Goal: Find specific page/section: Find specific page/section

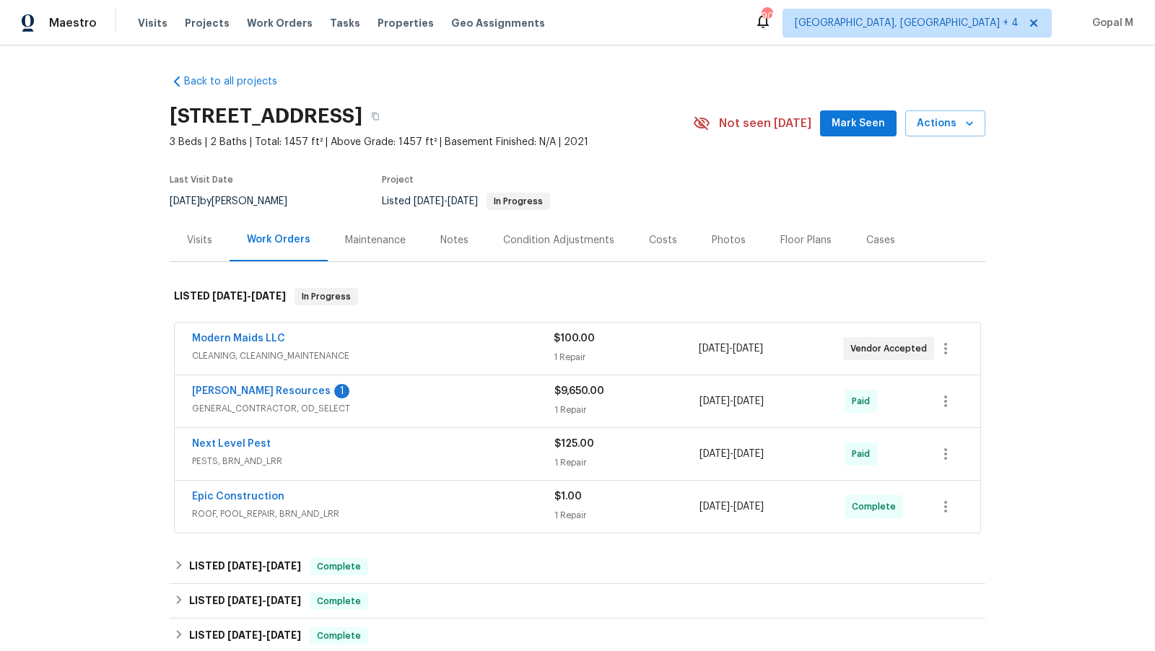
click at [643, 341] on div "$100.00" at bounding box center [626, 338] width 144 height 14
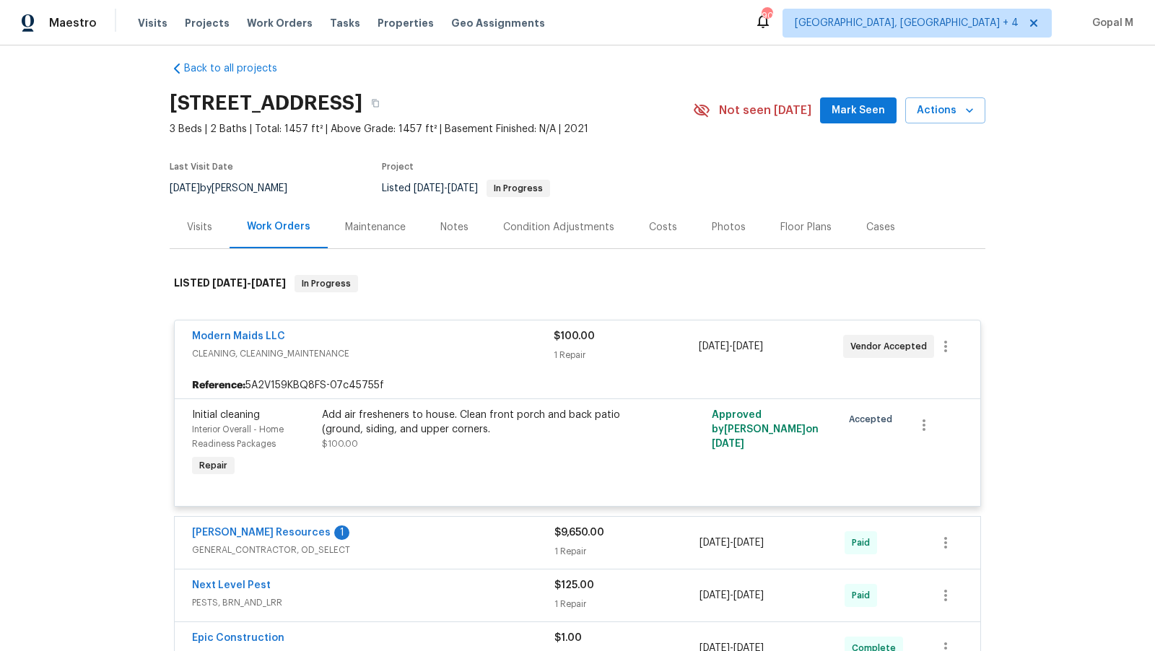
scroll to position [2, 0]
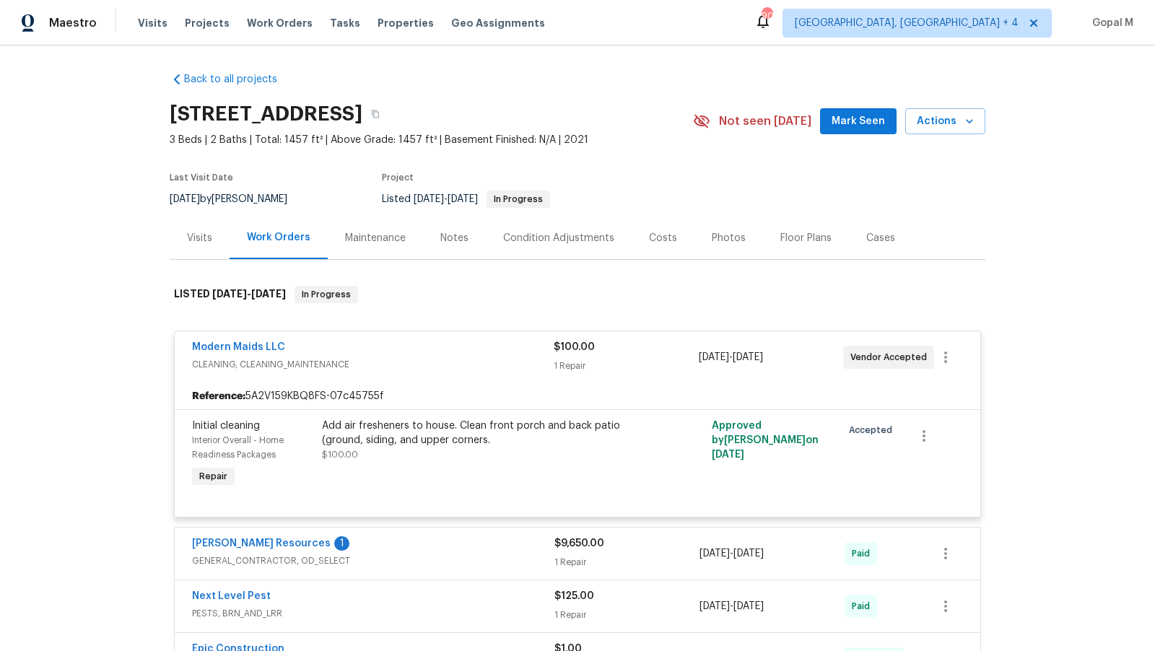
click at [206, 243] on div "Visits" at bounding box center [199, 238] width 25 height 14
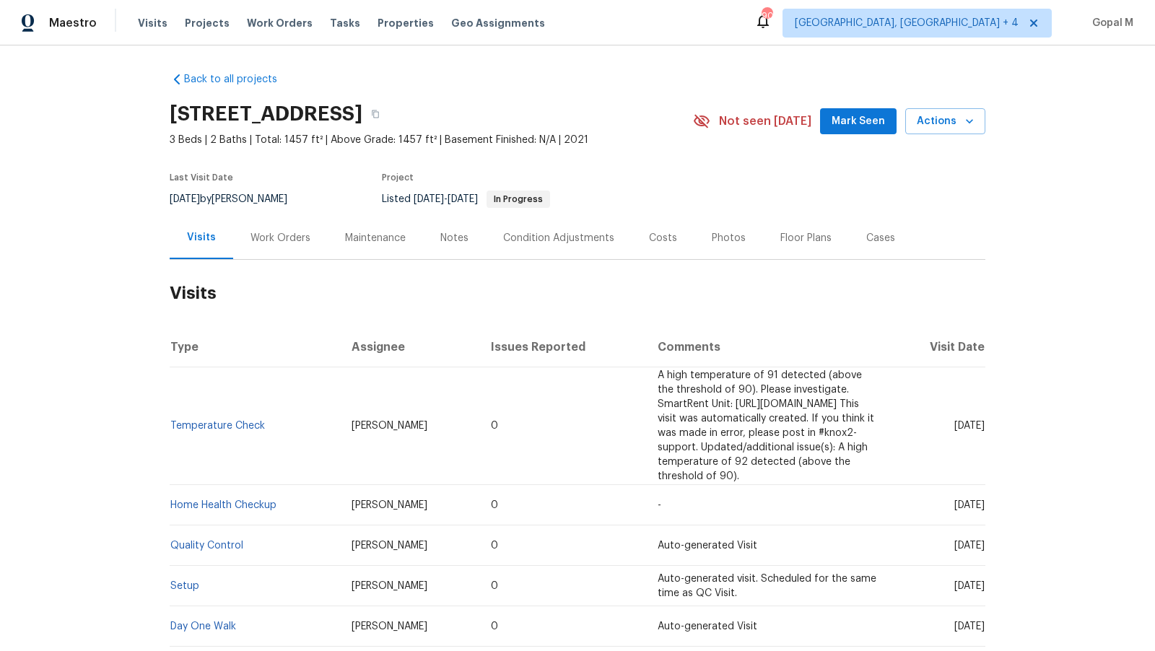
click at [289, 238] on div "Work Orders" at bounding box center [281, 238] width 60 height 14
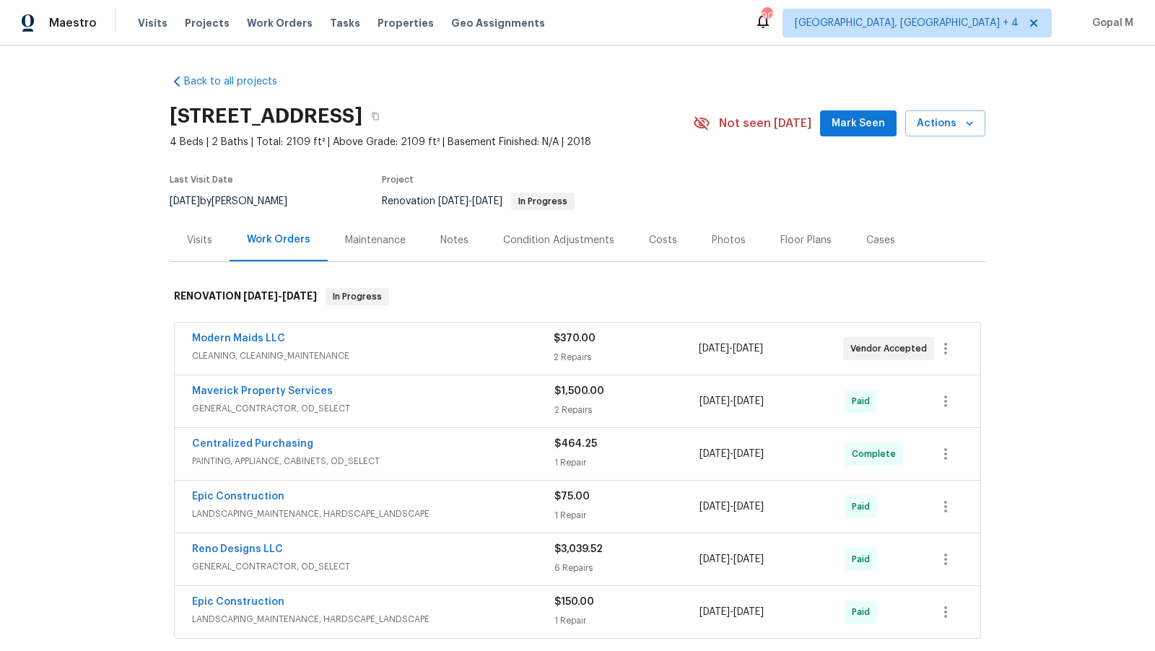
click at [674, 340] on div "$370.00" at bounding box center [626, 338] width 144 height 14
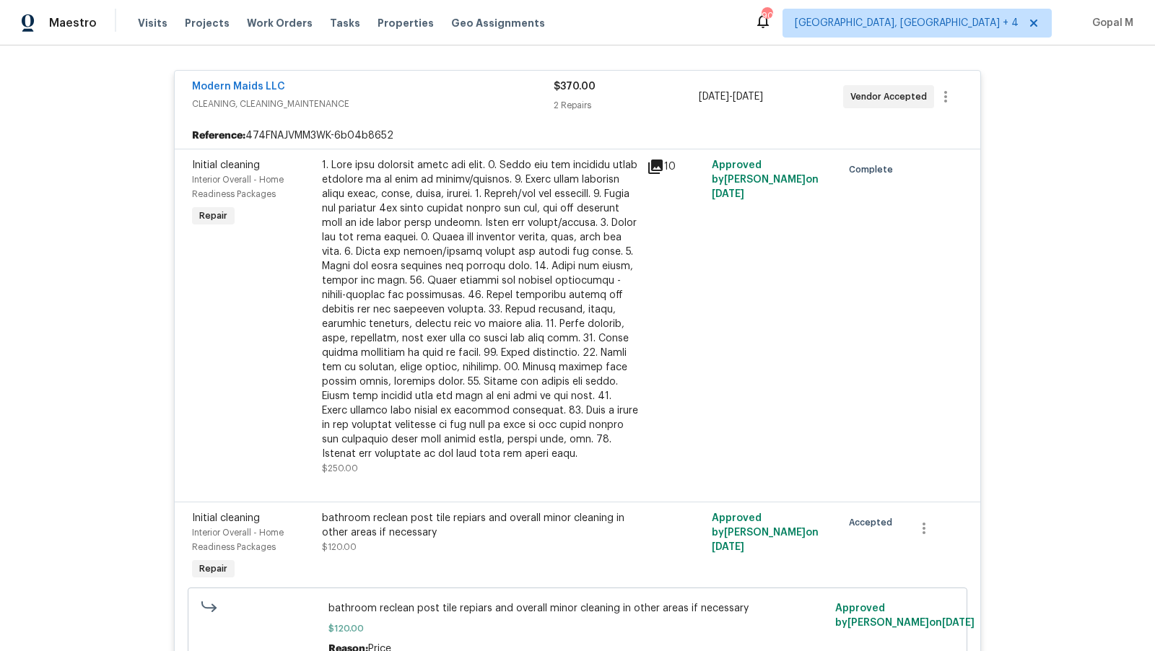
scroll to position [262, 0]
click at [533, 238] on div at bounding box center [480, 310] width 316 height 303
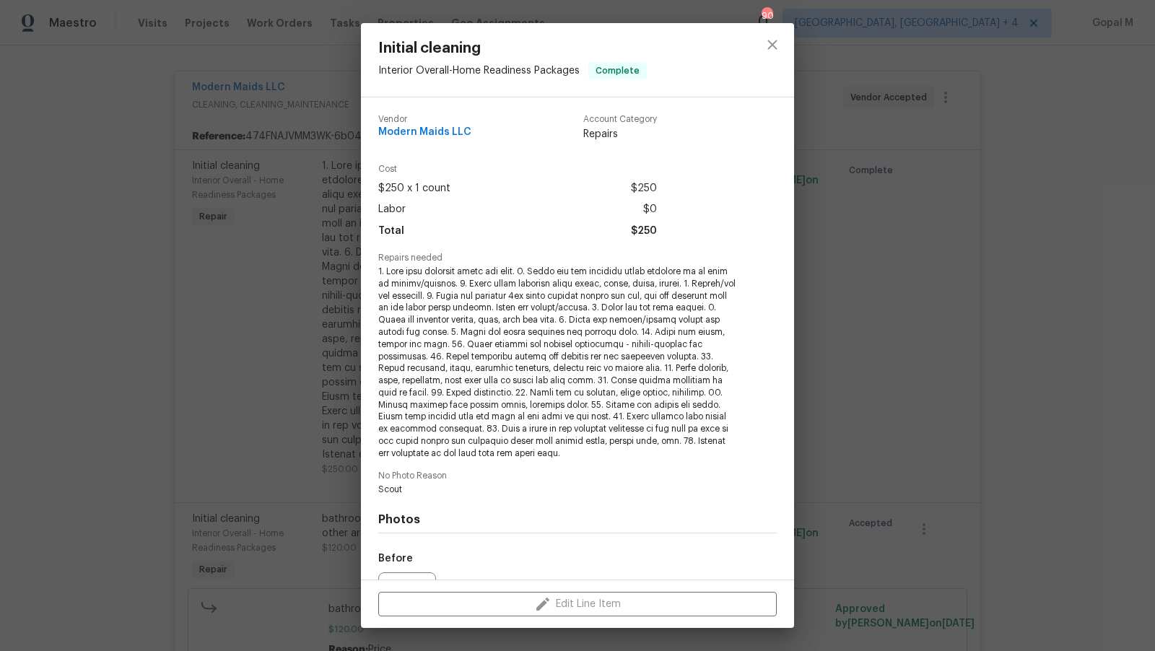
scroll to position [160, 0]
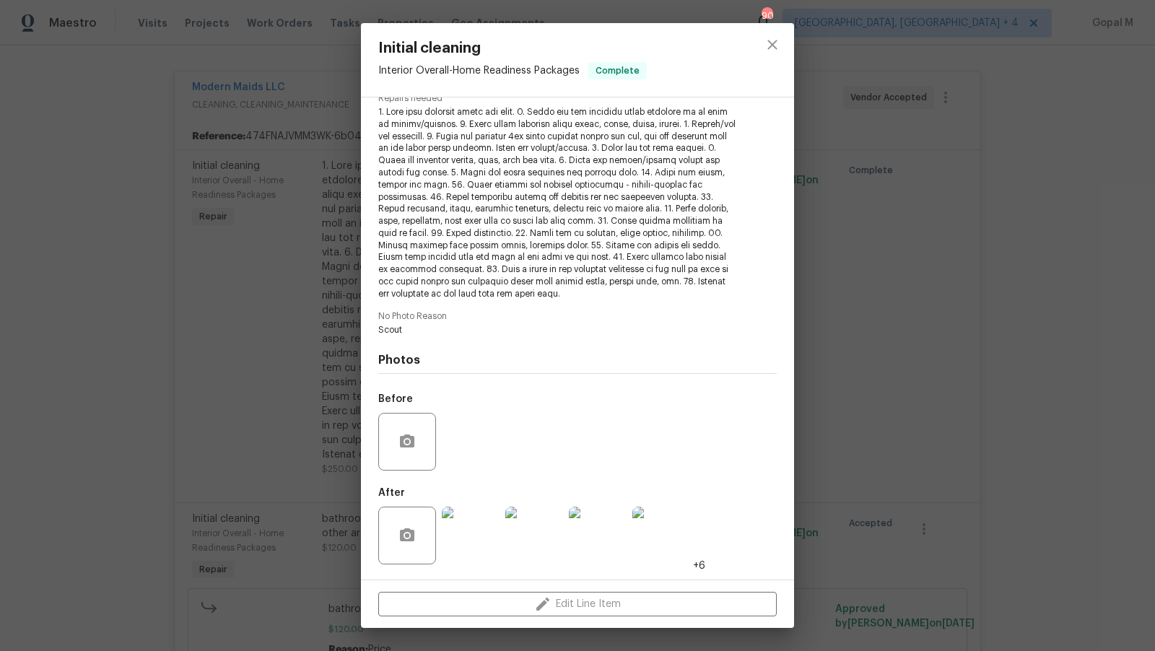
click at [332, 404] on div "Initial cleaning Interior Overall - Home Readiness Packages Complete Vendor Mod…" at bounding box center [577, 325] width 1155 height 651
